Goal: Task Accomplishment & Management: Manage account settings

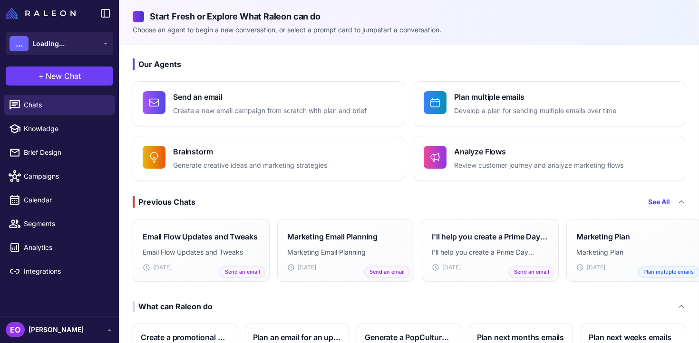
click at [78, 330] on span "[PERSON_NAME]" at bounding box center [56, 330] width 55 height 10
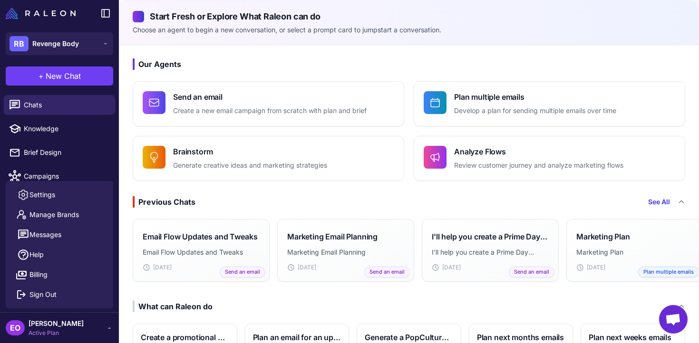
click at [89, 331] on div "EO Emma Omongole Active Plan" at bounding box center [59, 327] width 107 height 19
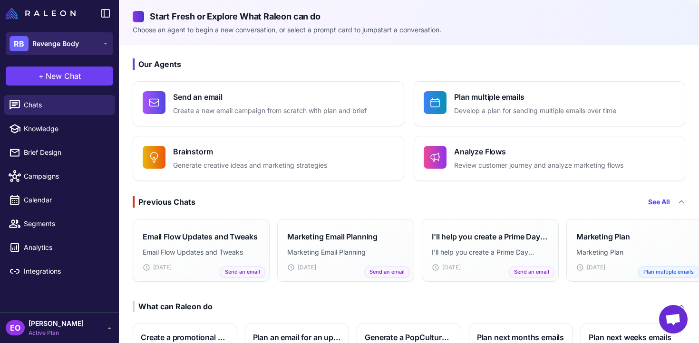
click at [79, 49] on button "RB Revenge Body" at bounding box center [59, 43] width 107 height 23
click at [91, 38] on button "RB Revenge Body" at bounding box center [59, 43] width 107 height 23
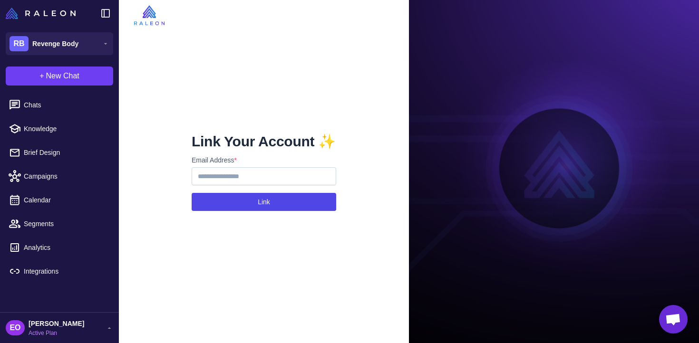
click at [274, 200] on button "Link" at bounding box center [264, 202] width 144 height 18
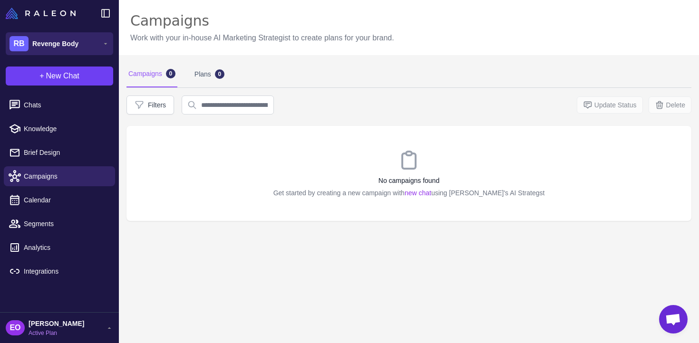
click at [98, 41] on button "RB Revenge Body" at bounding box center [59, 43] width 107 height 23
click at [79, 45] on button "... Loading..." at bounding box center [59, 43] width 107 height 23
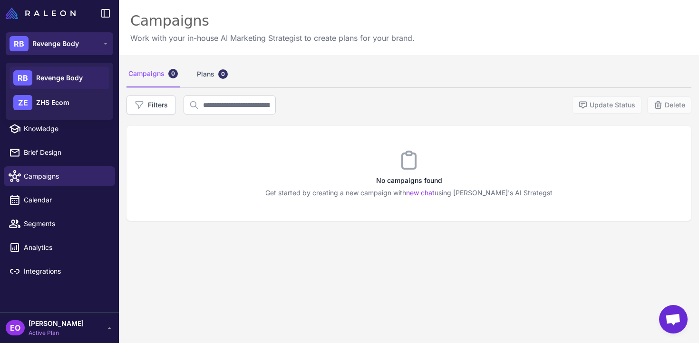
click at [94, 50] on button "RB Revenge Body" at bounding box center [59, 43] width 107 height 23
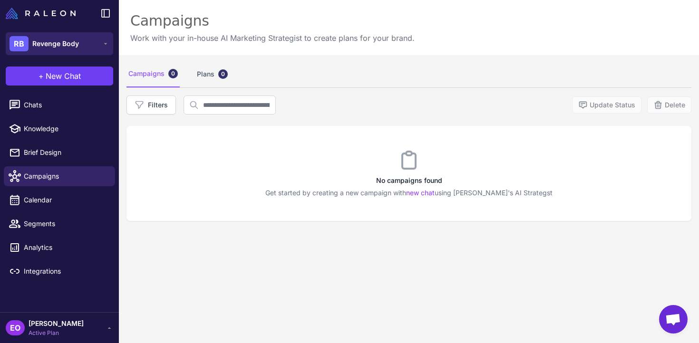
click at [94, 50] on button "RB Revenge Body" at bounding box center [59, 43] width 107 height 23
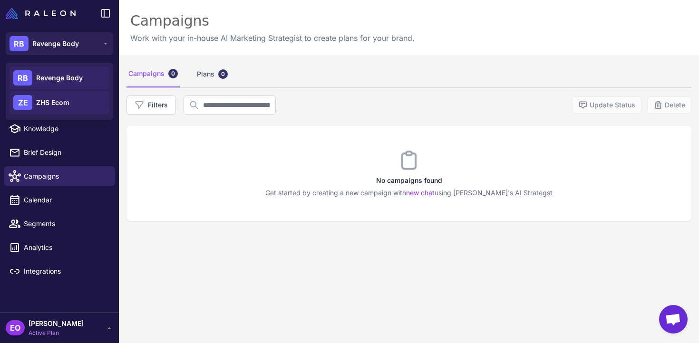
click at [81, 102] on div "ZE ZHS Ecom" at bounding box center [60, 102] width 100 height 23
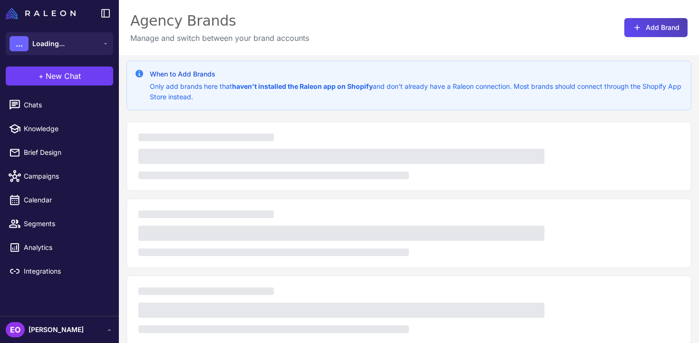
click at [77, 102] on span "Chats" at bounding box center [66, 105] width 84 height 10
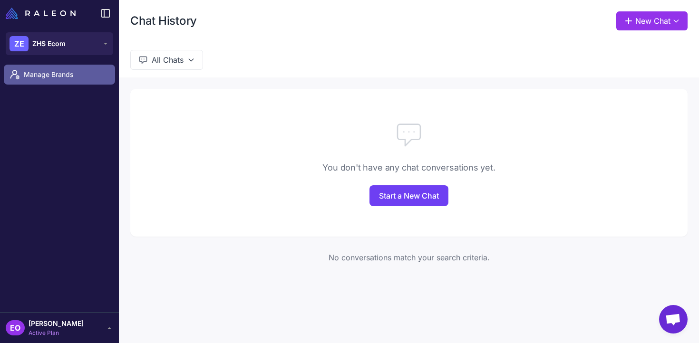
click at [79, 75] on span "Manage Brands" at bounding box center [66, 74] width 84 height 10
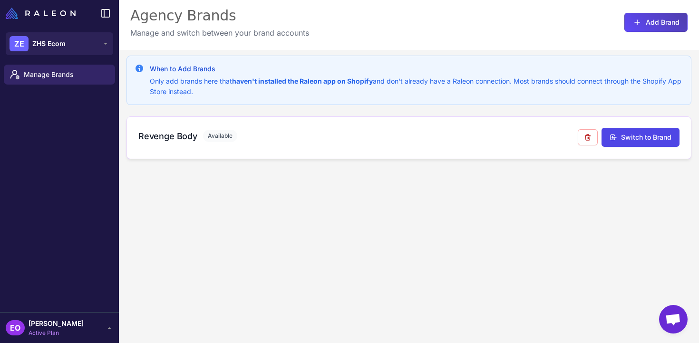
scroll to position [34, 0]
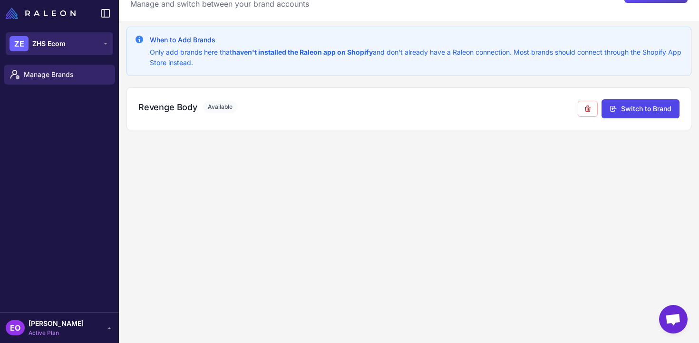
click at [86, 51] on button "ZE ZHS Ecom" at bounding box center [59, 43] width 107 height 23
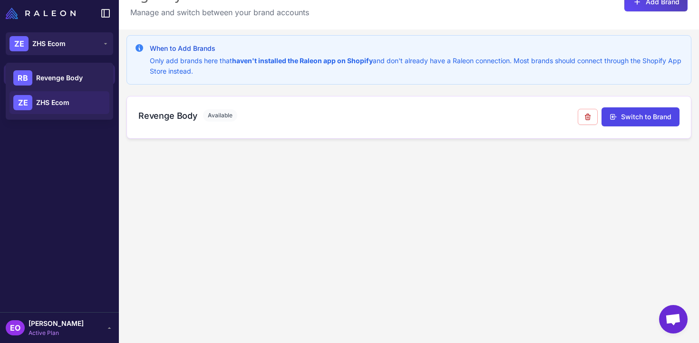
scroll to position [0, 0]
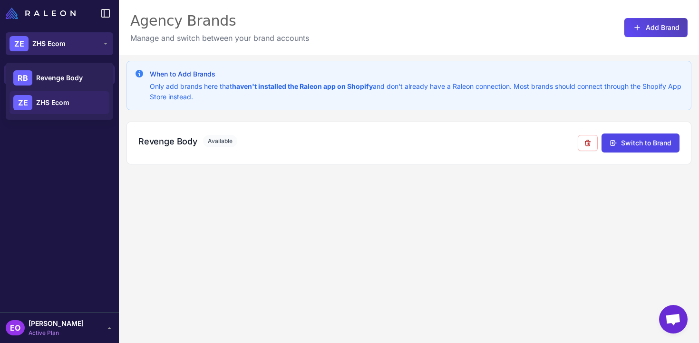
click at [74, 32] on button "ZE ZHS Ecom" at bounding box center [59, 43] width 107 height 23
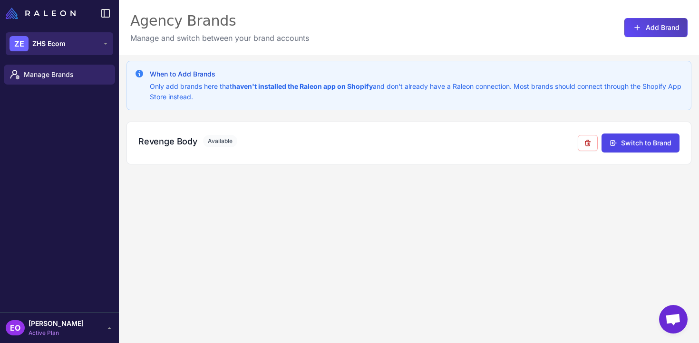
click at [76, 40] on button "ZE ZHS Ecom" at bounding box center [59, 43] width 107 height 23
click at [95, 39] on button "... Loading..." at bounding box center [59, 43] width 107 height 23
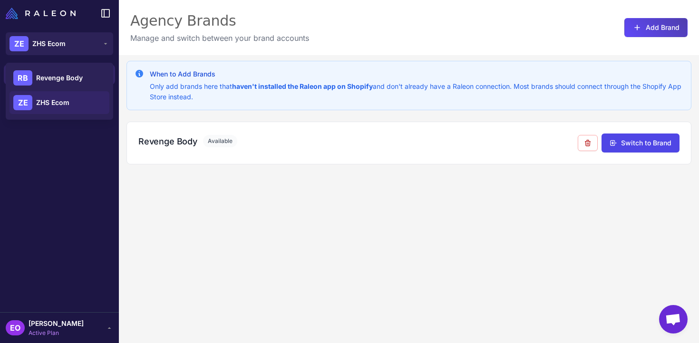
click at [91, 325] on div "EO [PERSON_NAME] Active Plan" at bounding box center [59, 327] width 107 height 19
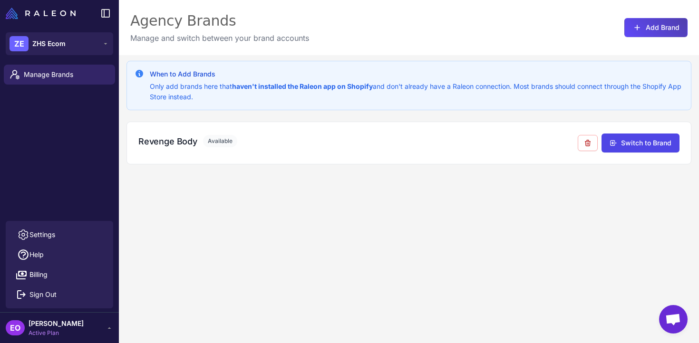
click at [91, 325] on div "EO [PERSON_NAME] Active Plan" at bounding box center [59, 327] width 107 height 19
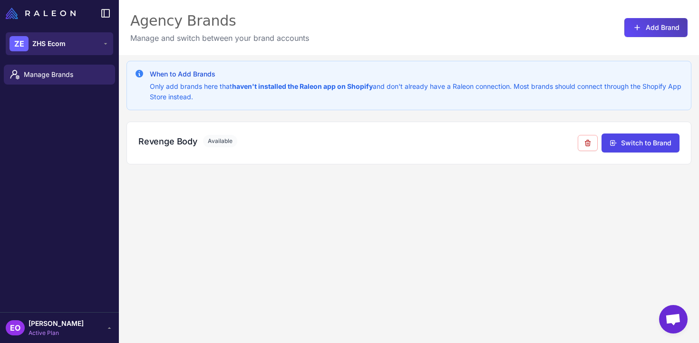
click at [95, 47] on button "ZE ZHS Ecom" at bounding box center [59, 43] width 107 height 23
click at [61, 42] on span "Loading..." at bounding box center [48, 43] width 32 height 10
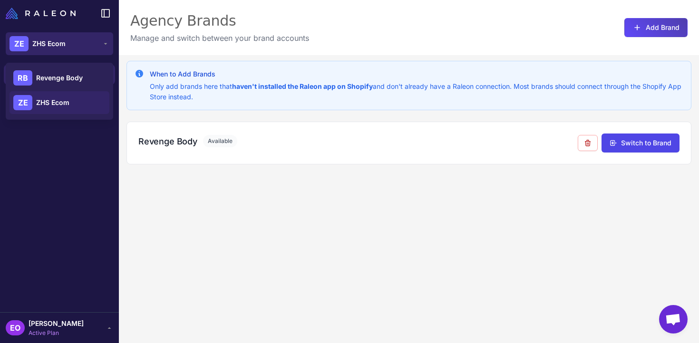
click at [81, 46] on button "ZE ZHS Ecom" at bounding box center [59, 43] width 107 height 23
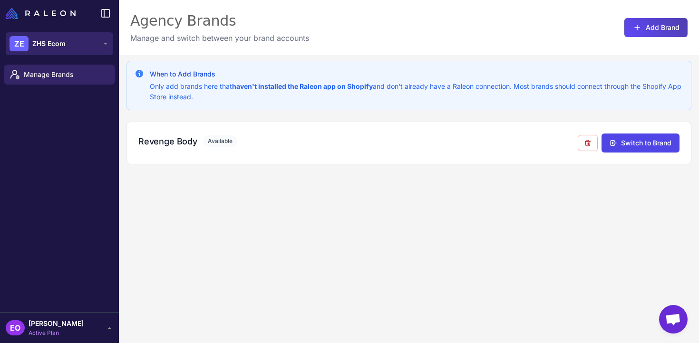
click at [81, 46] on button "ZE ZHS Ecom" at bounding box center [59, 43] width 107 height 23
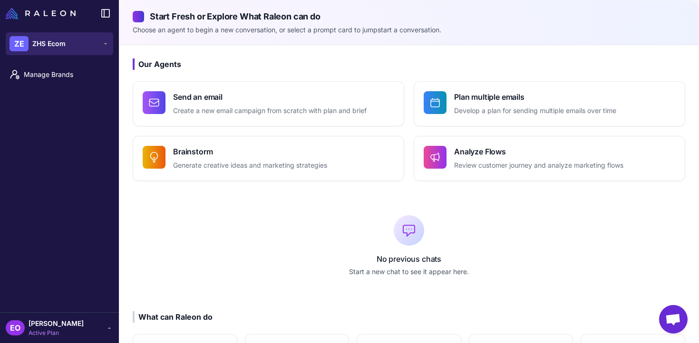
click at [108, 50] on button "ZE ZHS Ecom" at bounding box center [59, 43] width 107 height 23
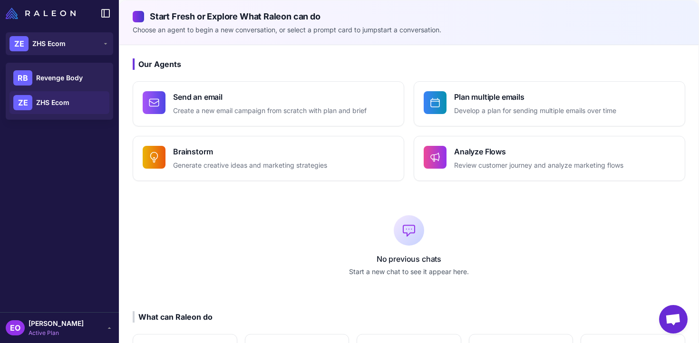
click at [80, 330] on span "Active Plan" at bounding box center [56, 333] width 55 height 9
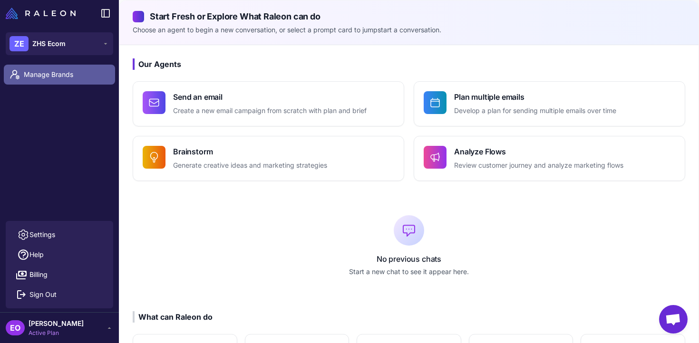
click at [82, 82] on link "Manage Brands" at bounding box center [59, 75] width 111 height 20
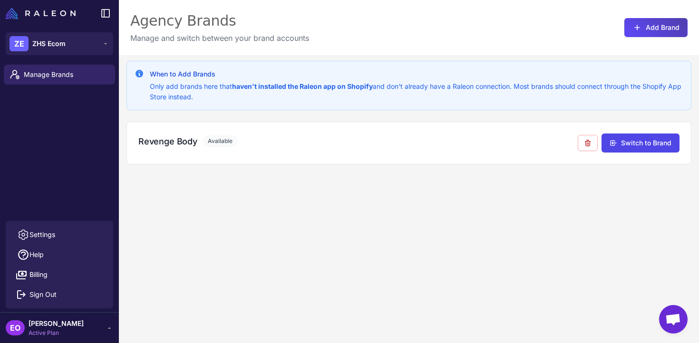
scroll to position [21, 0]
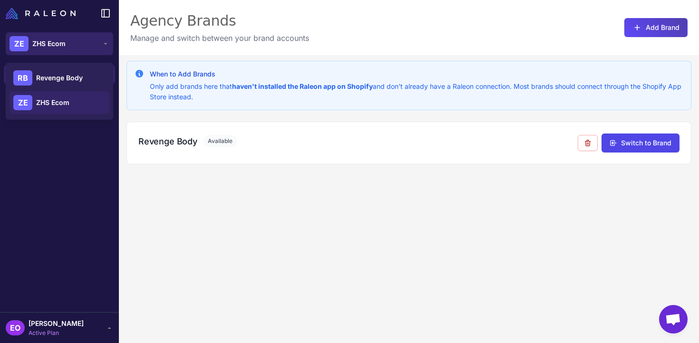
click at [69, 51] on button "ZE ZHS Ecom" at bounding box center [59, 43] width 107 height 23
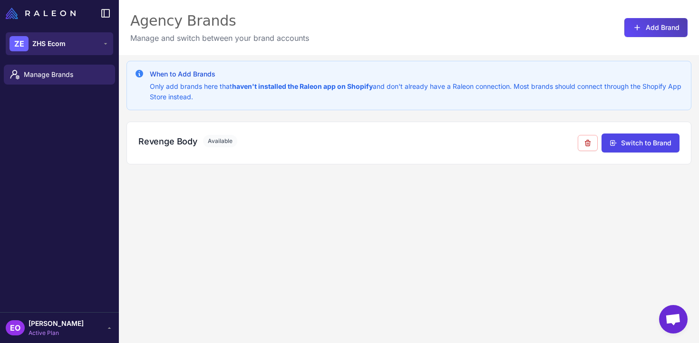
click at [69, 51] on button "ZE ZHS Ecom" at bounding box center [59, 43] width 107 height 23
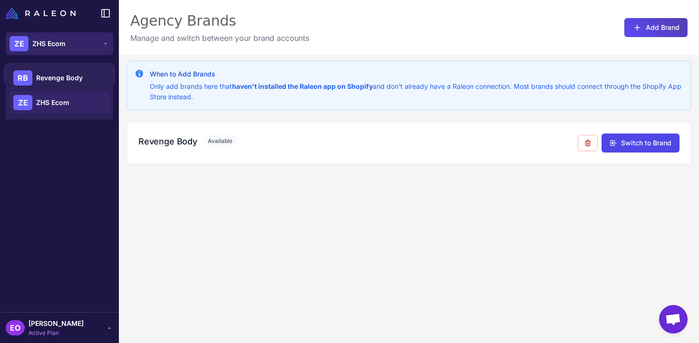
click at [70, 50] on button "ZE ZHS Ecom" at bounding box center [59, 43] width 107 height 23
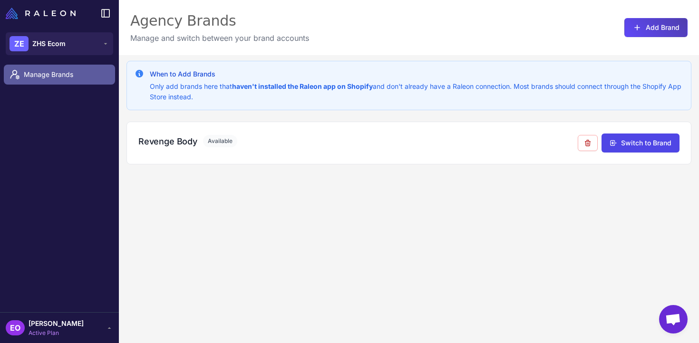
click at [62, 70] on span "Manage Brands" at bounding box center [66, 74] width 84 height 10
click at [62, 77] on span "Manage Brands" at bounding box center [66, 74] width 84 height 10
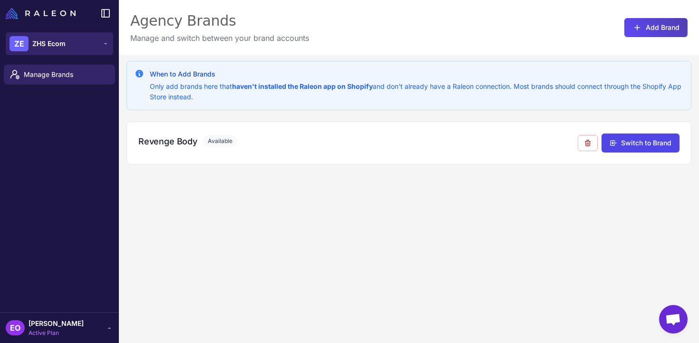
click at [70, 50] on button "ZE ZHS Ecom" at bounding box center [59, 43] width 107 height 23
